Goal: Go to known website: Access a specific website the user already knows

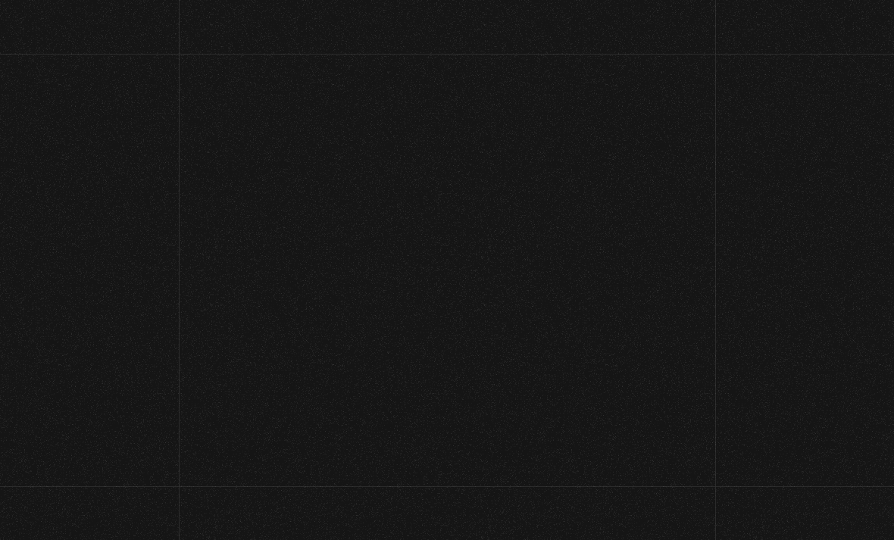
scroll to position [151, 0]
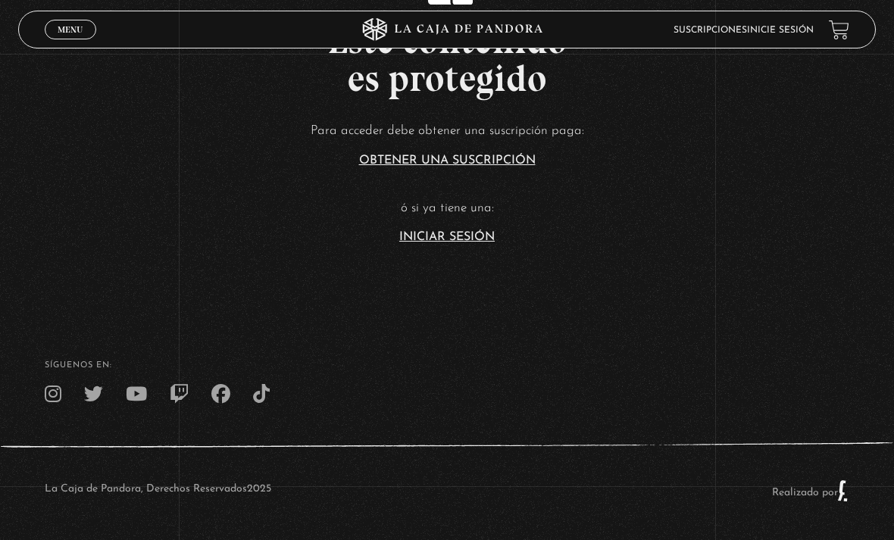
click at [748, 34] on link "Inicie sesión" at bounding box center [780, 30] width 67 height 9
click at [476, 232] on link "Iniciar Sesión" at bounding box center [446, 237] width 95 height 12
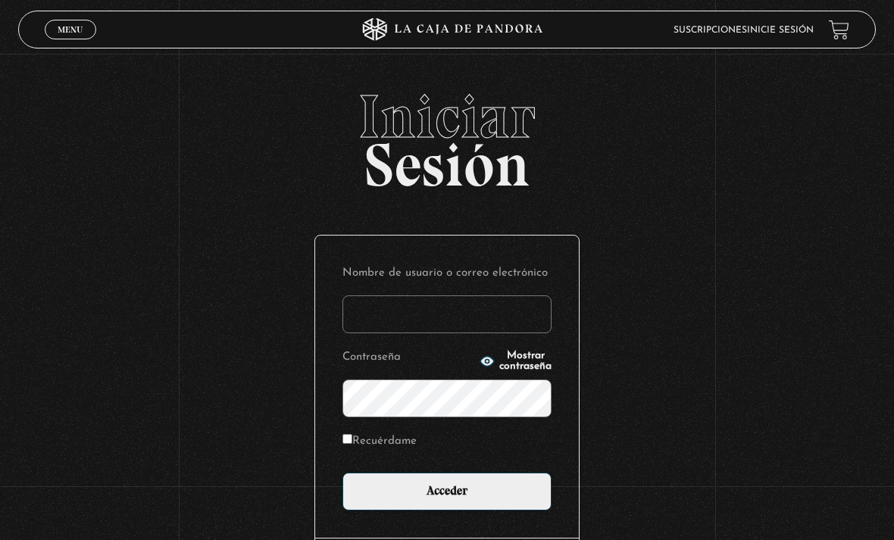
type input "tenorio.mey87@gmail.com"
click at [447, 499] on input "Acceder" at bounding box center [446, 492] width 209 height 38
